Goal: Task Accomplishment & Management: Use online tool/utility

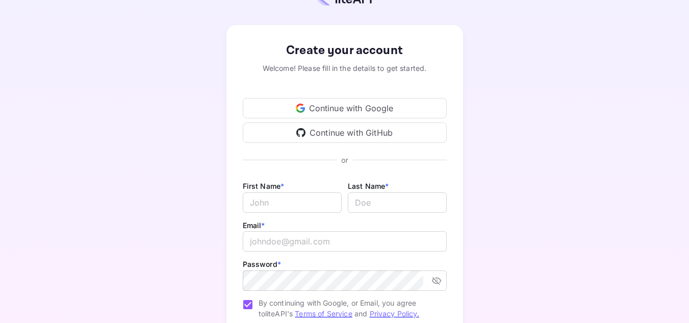
scroll to position [31, 0]
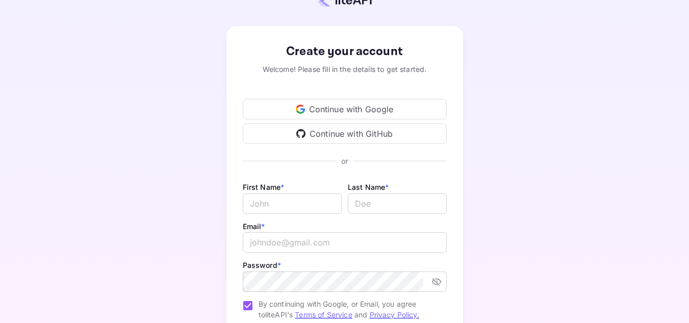
click at [375, 109] on div "Continue with Google" at bounding box center [345, 109] width 204 height 20
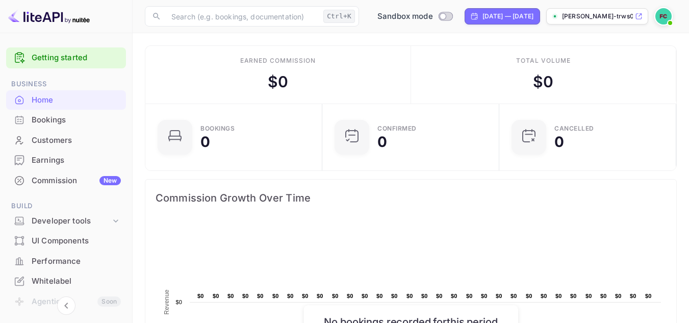
click at [46, 179] on div "Commission New" at bounding box center [76, 181] width 89 height 12
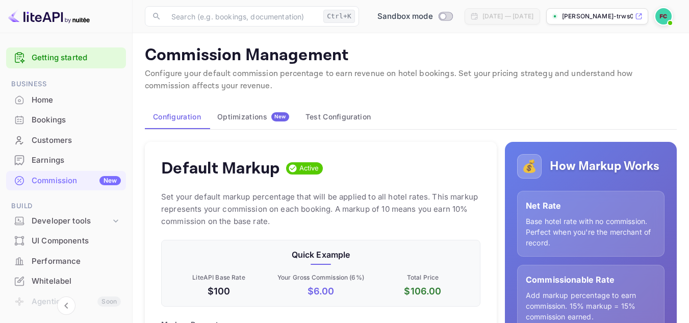
click at [355, 116] on button "Test Configuration" at bounding box center [338, 117] width 82 height 24
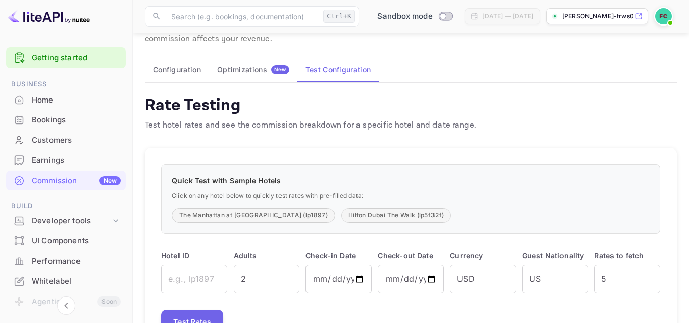
scroll to position [103, 0]
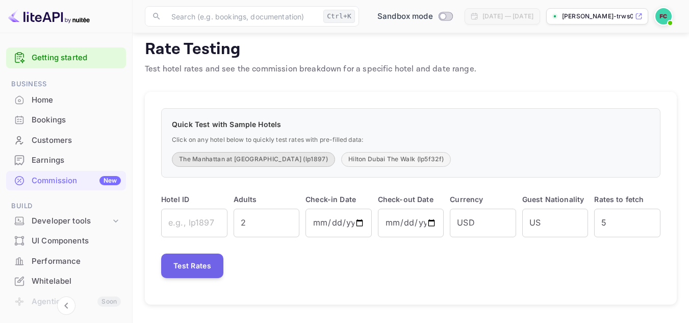
click at [269, 158] on button "The Manhattan at [GEOGRAPHIC_DATA] (lp1897)" at bounding box center [253, 159] width 163 height 15
type input "lp1897"
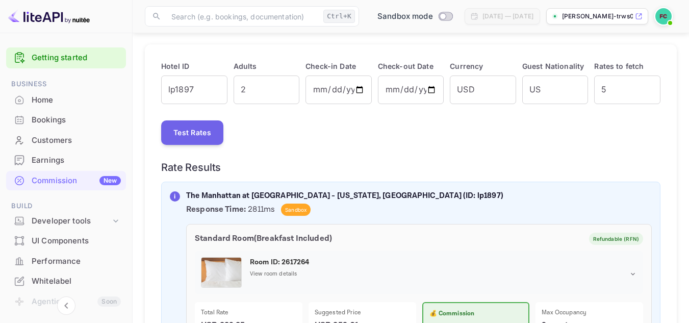
scroll to position [17, 0]
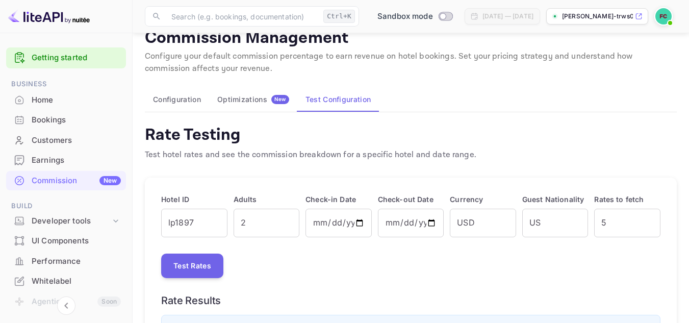
click at [383, 146] on div "Rate Testing Test hotel rates and see the commission breakdown for a specific h…" at bounding box center [311, 142] width 332 height 37
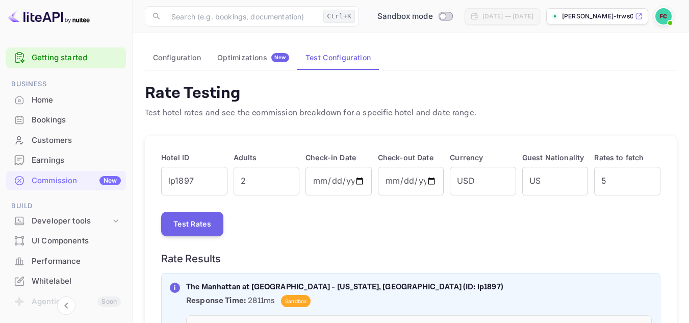
scroll to position [0, 0]
